Goal: Task Accomplishment & Management: Manage account settings

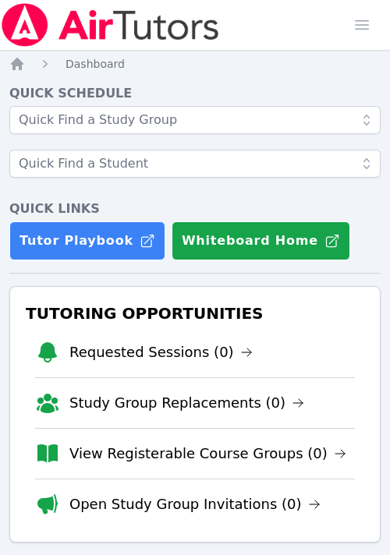
click at [133, 333] on li "Requested Sessions (0)" at bounding box center [195, 352] width 320 height 50
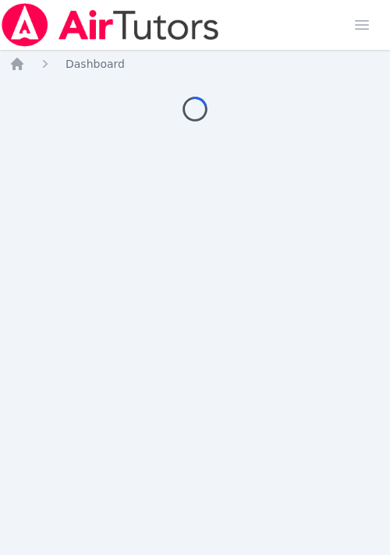
click at [200, 349] on div "Home Sessions Study Groups Students Messages 1 Open user menu Megan Nepshinsky …" at bounding box center [195, 277] width 390 height 555
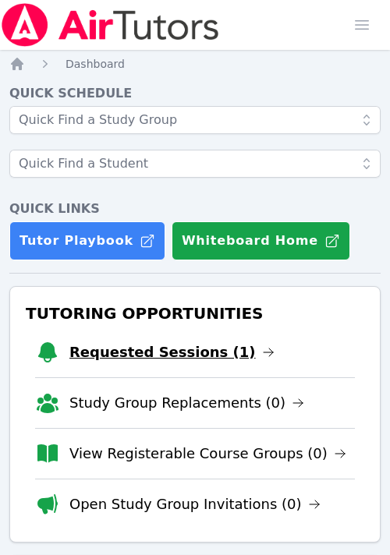
click at [183, 357] on link "Requested Sessions (1)" at bounding box center [171, 352] width 205 height 22
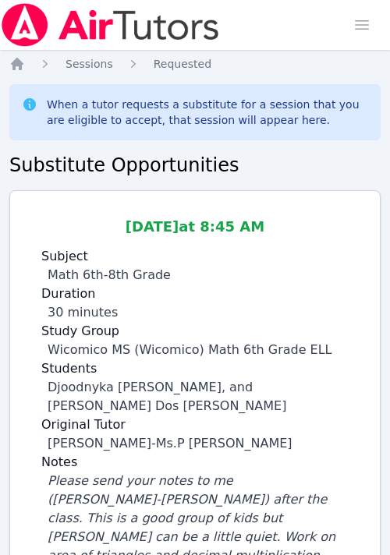
scroll to position [55, 0]
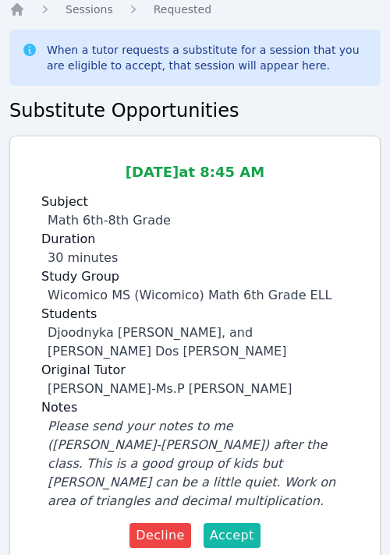
click at [222, 526] on span "Accept" at bounding box center [232, 535] width 44 height 19
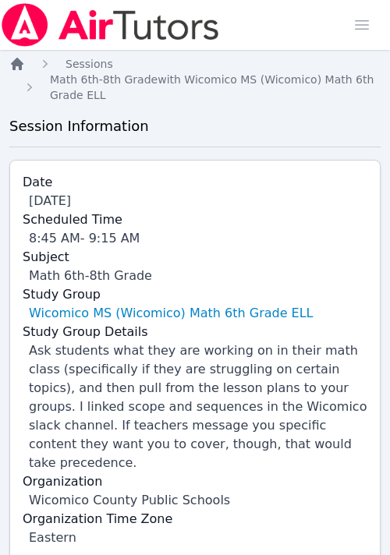
click at [15, 64] on icon "Breadcrumb" at bounding box center [17, 64] width 12 height 12
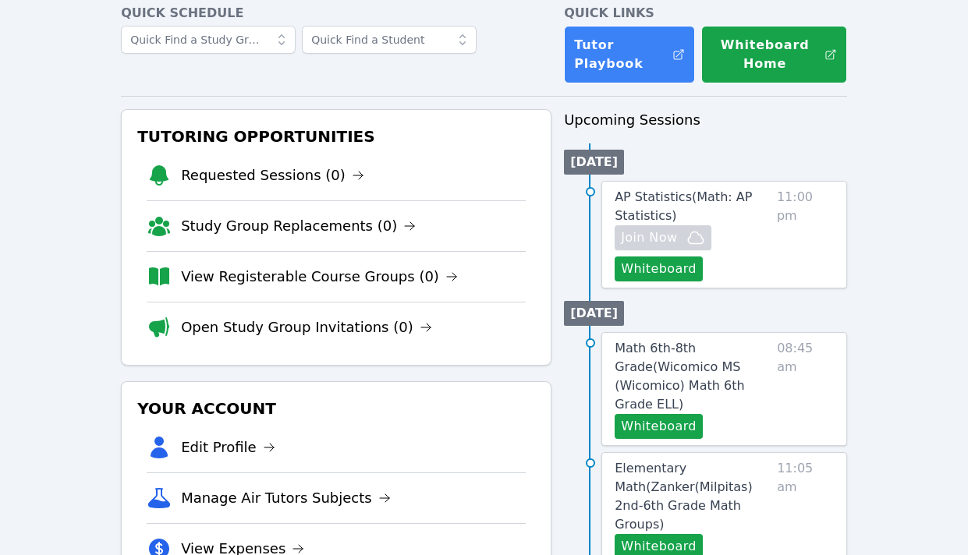
scroll to position [151, 0]
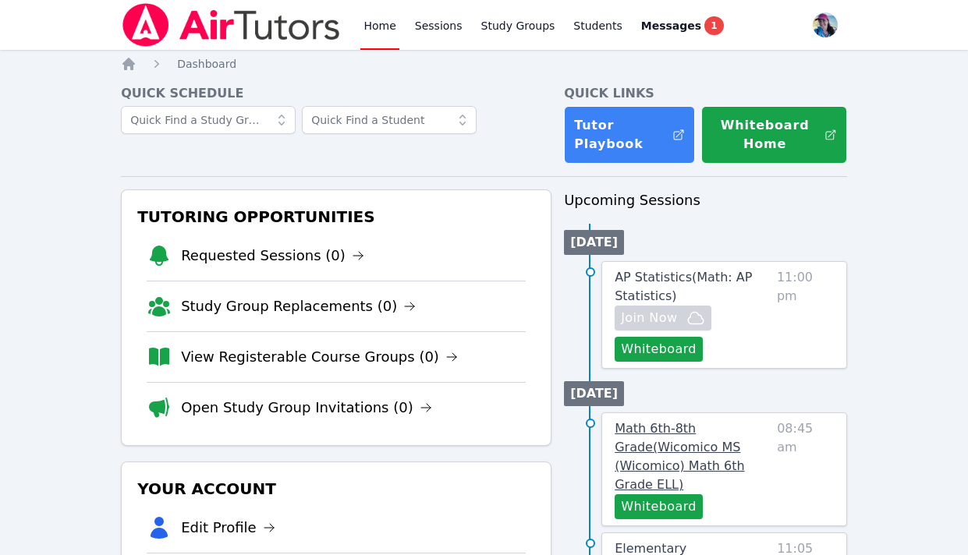
click at [695, 448] on span "Math 6th-8th Grade ( Wicomico MS (Wicomico) Math 6th Grade ELL )" at bounding box center [678, 456] width 129 height 71
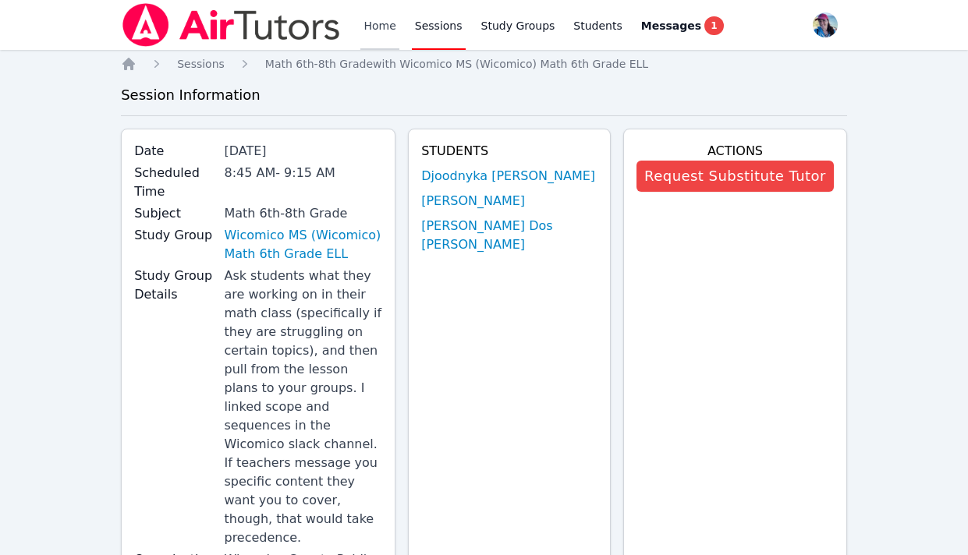
click at [377, 34] on link "Home" at bounding box center [379, 25] width 38 height 50
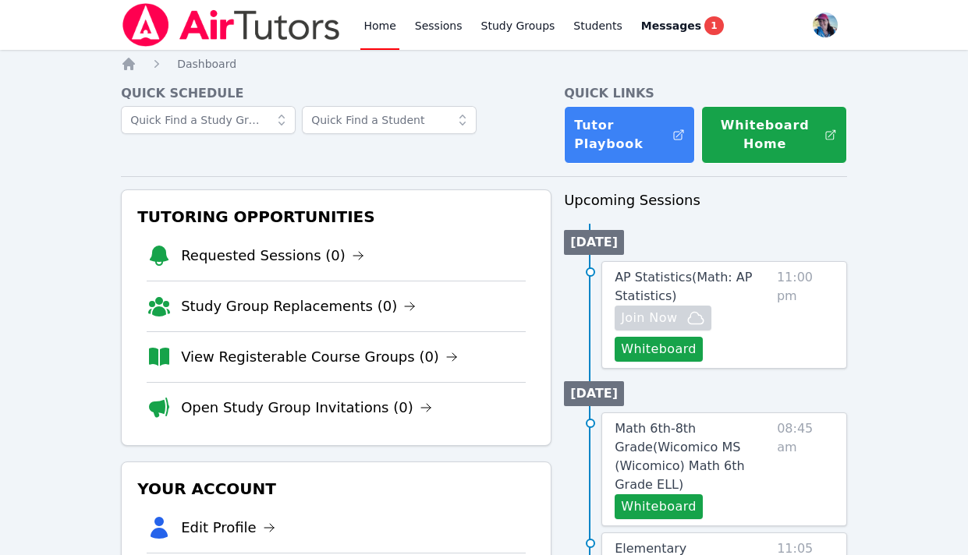
drag, startPoint x: 3, startPoint y: 178, endPoint x: 124, endPoint y: 177, distance: 120.8
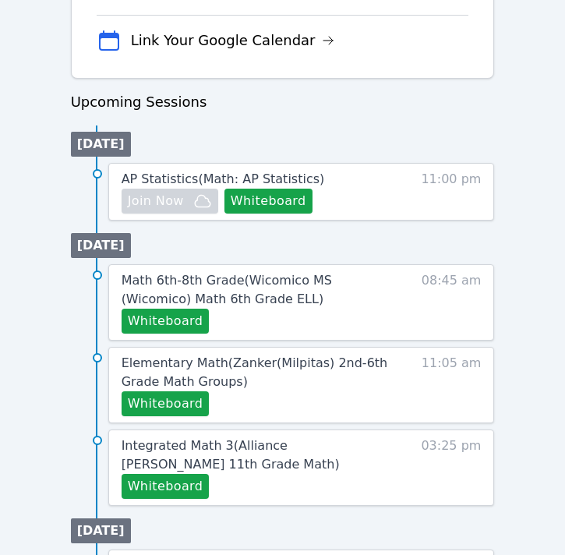
scroll to position [745, 0]
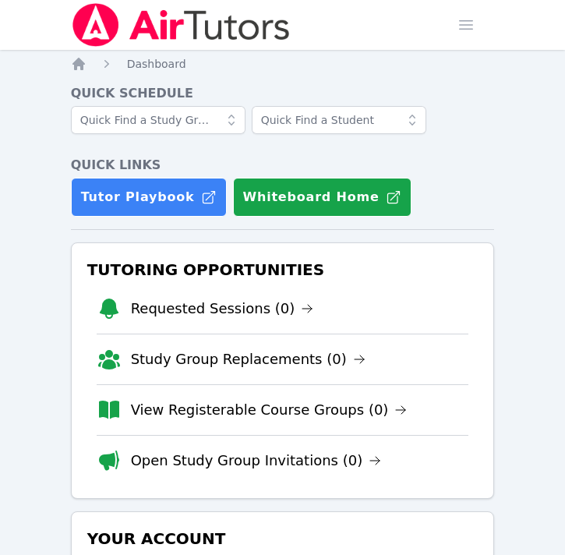
scroll to position [189, 0]
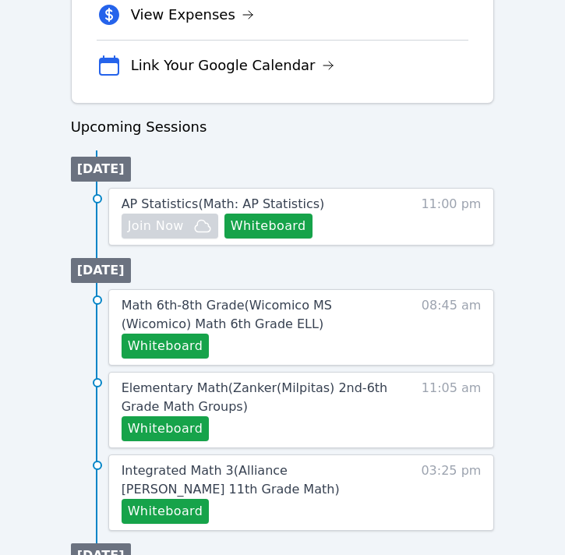
scroll to position [711, 0]
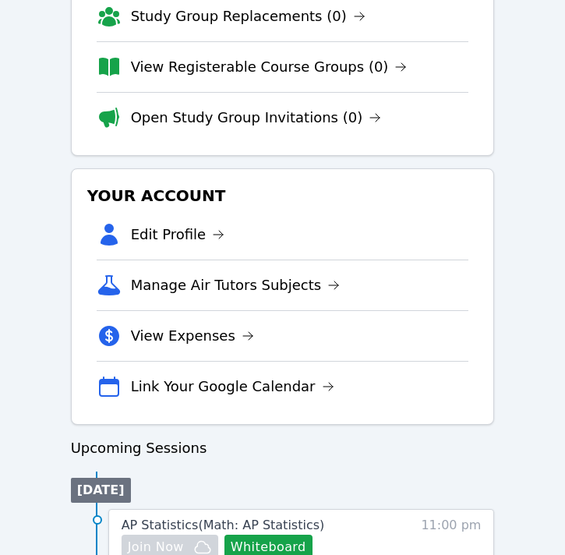
scroll to position [372, 0]
